Goal: Find specific page/section: Find specific page/section

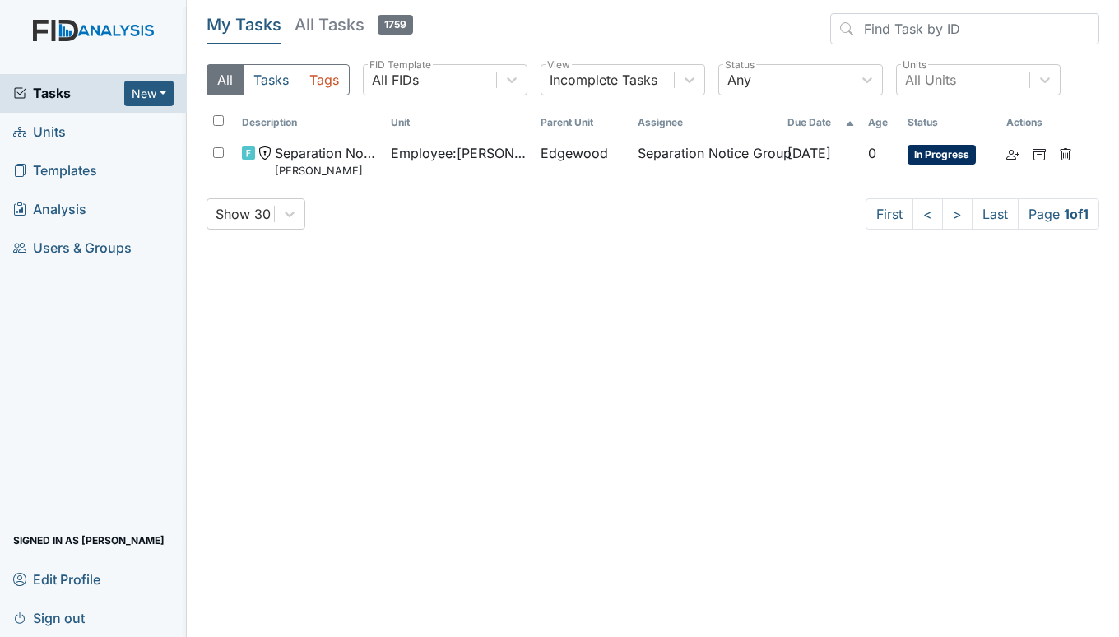
click at [39, 126] on span "Units" at bounding box center [39, 132] width 53 height 26
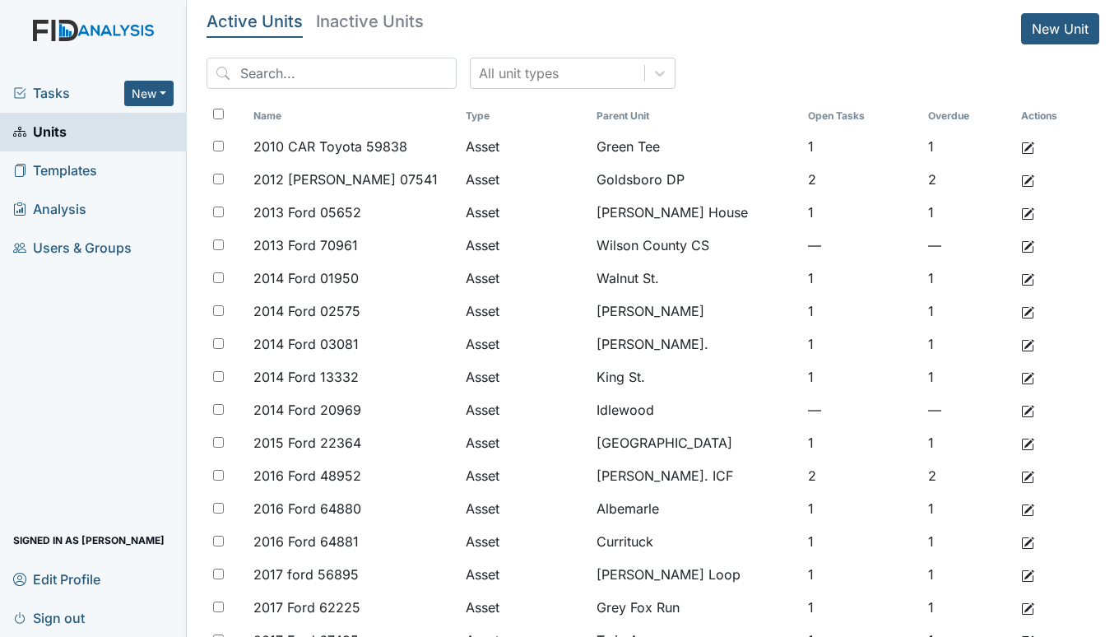
click at [42, 95] on span "Tasks" at bounding box center [68, 93] width 111 height 20
click at [67, 92] on span "Tasks" at bounding box center [68, 93] width 111 height 20
click at [58, 81] on div "Tasks New Form Inspection Document Bundle" at bounding box center [93, 93] width 187 height 39
click at [58, 92] on span "Tasks" at bounding box center [68, 93] width 111 height 20
